Goal: Transaction & Acquisition: Purchase product/service

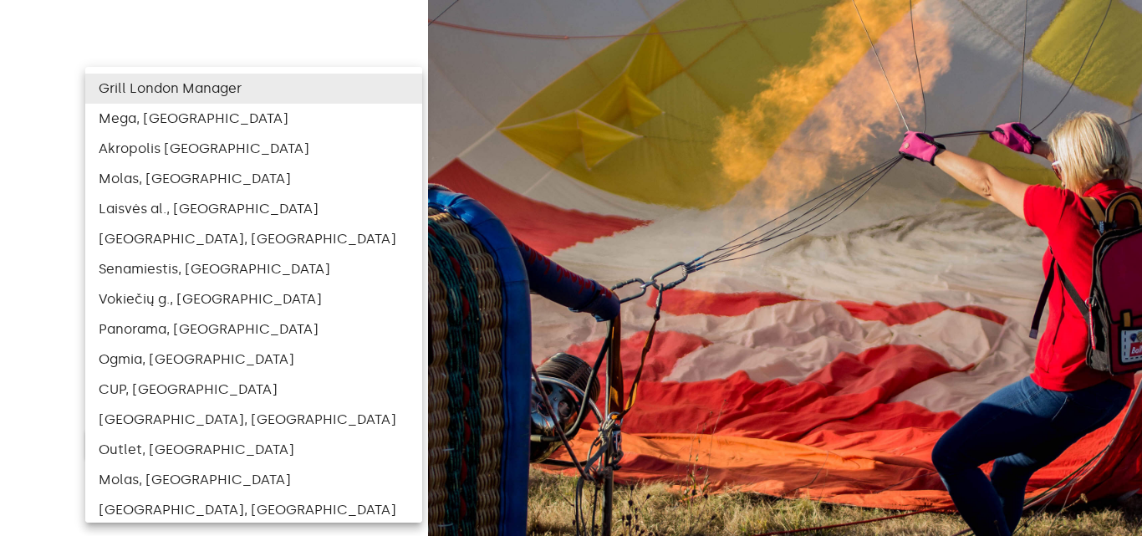
click at [323, 274] on body "beta Log In Select user ​ ​ ​ Log In Log In with e-mail Need an Account? Create…" at bounding box center [571, 268] width 1142 height 536
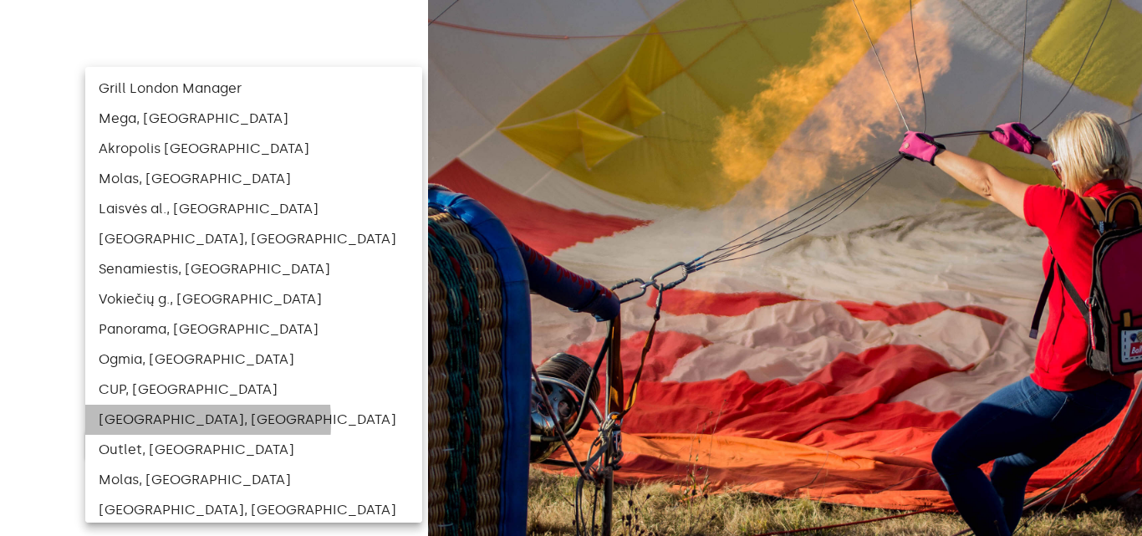
click at [131, 422] on li "[GEOGRAPHIC_DATA], [GEOGRAPHIC_DATA]" at bounding box center [253, 420] width 337 height 30
type input "121"
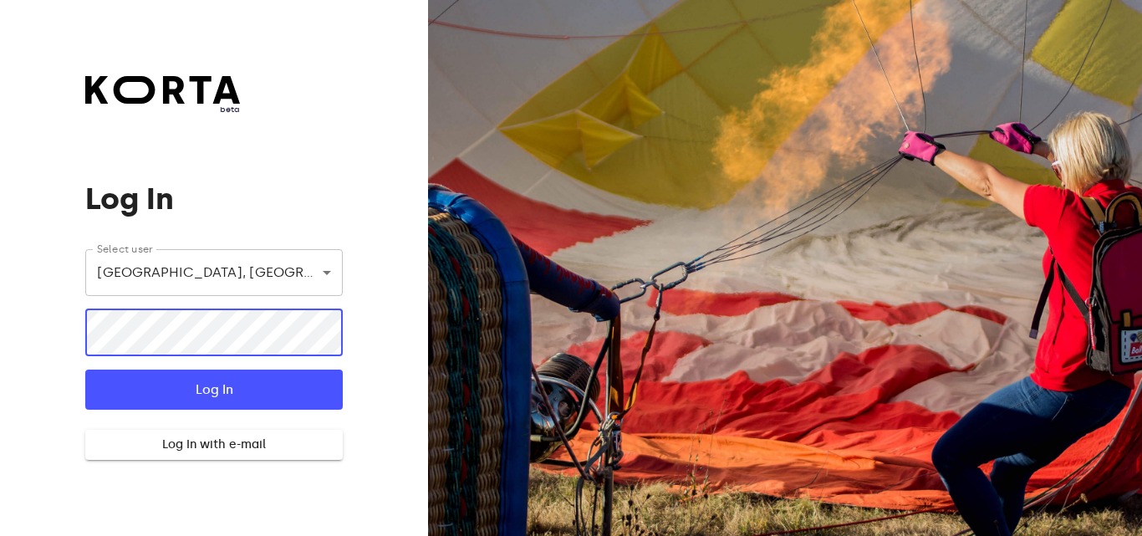
click at [85, 370] on button "Log In" at bounding box center [213, 390] width 257 height 40
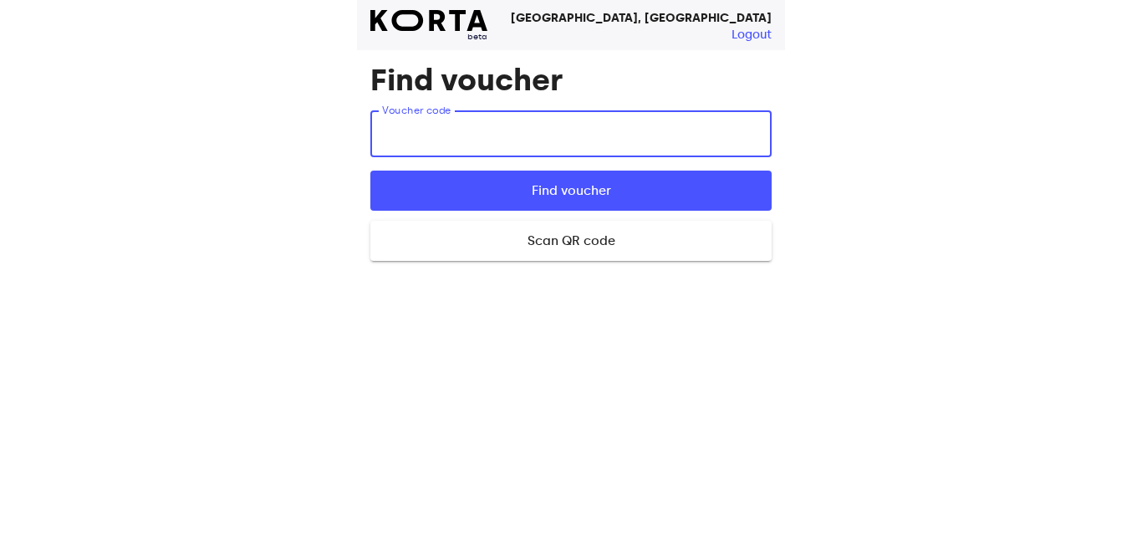
click at [486, 124] on input "text" at bounding box center [570, 133] width 401 height 47
type input "exPT9"
click at [370, 171] on button "Find voucher" at bounding box center [570, 191] width 401 height 40
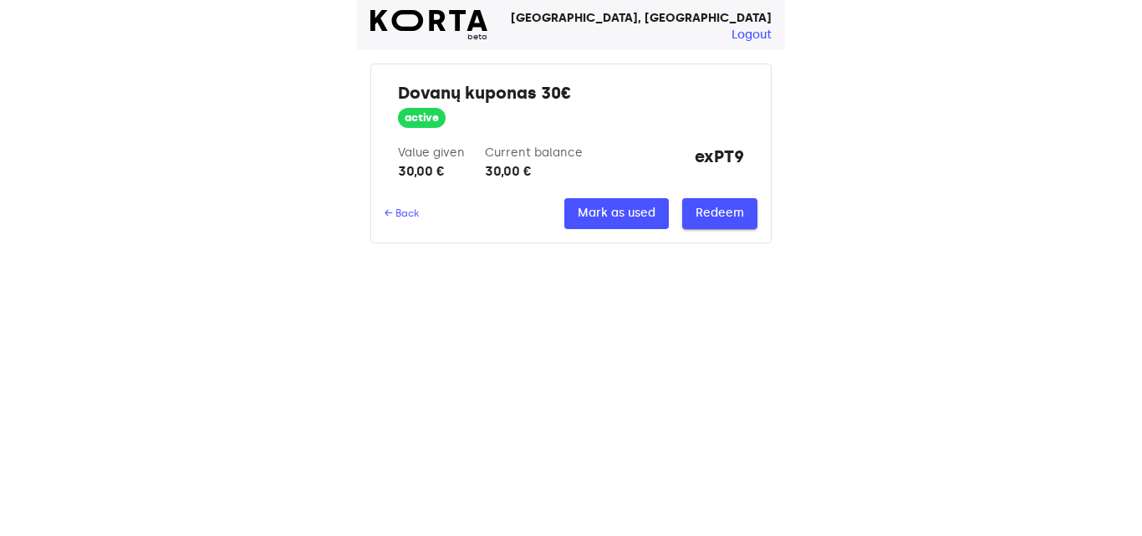
click at [687, 204] on button "Redeem" at bounding box center [719, 213] width 75 height 31
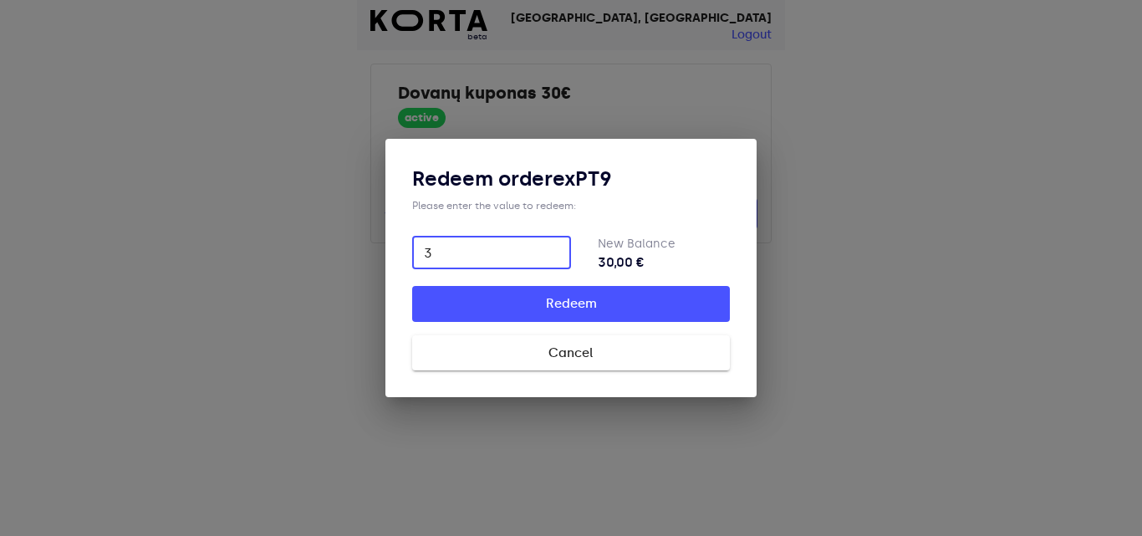
type input "30"
type input "30.00"
click at [596, 317] on button "Redeem" at bounding box center [571, 303] width 318 height 35
